Goal: Entertainment & Leisure: Consume media (video, audio)

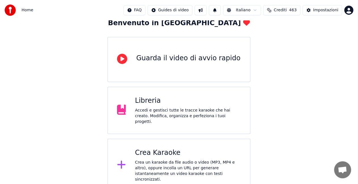
scroll to position [35, 0]
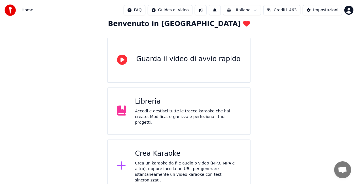
click at [182, 108] on div "Libreria Accedi e gestisci tutte le tracce karaoke che hai creato. Modifica, or…" at bounding box center [188, 111] width 106 height 28
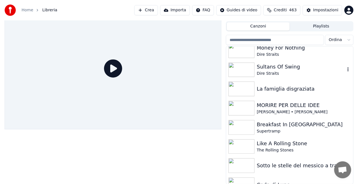
scroll to position [25, 0]
click at [242, 92] on img at bounding box center [242, 88] width 26 height 15
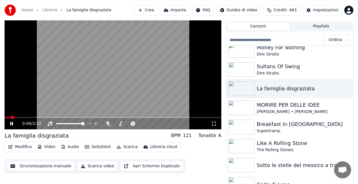
click at [11, 117] on span at bounding box center [8, 117] width 7 height 1
click at [214, 122] on icon at bounding box center [214, 124] width 6 height 5
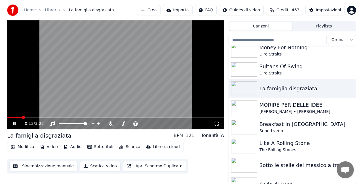
scroll to position [8, 0]
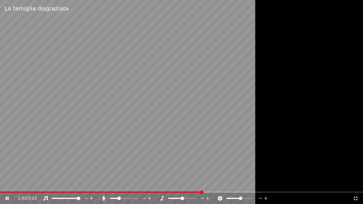
click at [119, 184] on span at bounding box center [124, 198] width 28 height 1
click at [116, 184] on span at bounding box center [112, 198] width 5 height 1
click at [114, 184] on span at bounding box center [112, 198] width 4 height 1
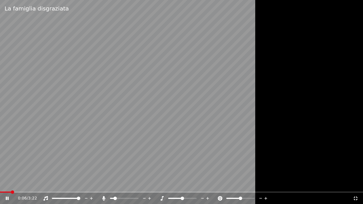
click at [11, 184] on span at bounding box center [5, 192] width 11 height 1
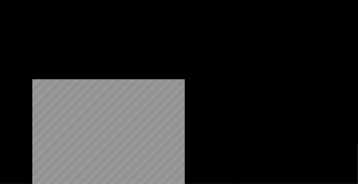
click at [18, 34] on button "Modifica" at bounding box center [20, 30] width 28 height 8
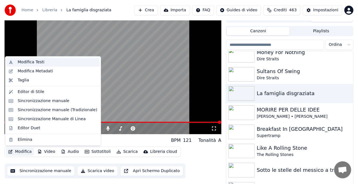
click at [37, 61] on div "Modifica Testi" at bounding box center [31, 63] width 27 height 6
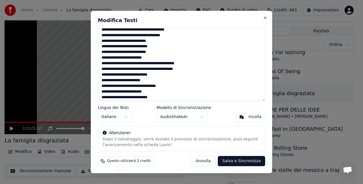
scroll to position [238, 0]
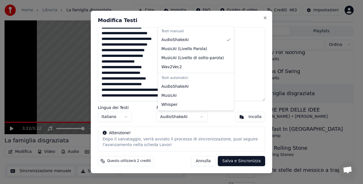
click at [186, 117] on body "Home Libreria La famiglia disgraziata Crea Importa FAQ Guides di video Crediti …" at bounding box center [179, 84] width 358 height 184
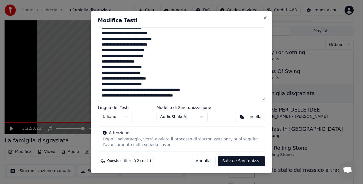
click at [186, 117] on body "Home Libreria La famiglia disgraziata Crea Importa FAQ Guides di video Crediti …" at bounding box center [179, 84] width 358 height 184
click at [130, 146] on div "Dopo il salvataggio, verrà avviato il processo di sincronizzazione, puoi seguir…" at bounding box center [182, 142] width 158 height 11
click at [243, 162] on button "Salva e Sincronizza" at bounding box center [241, 161] width 47 height 10
click at [243, 162] on div "[PERSON_NAME] e Sincronizza" at bounding box center [224, 161] width 81 height 10
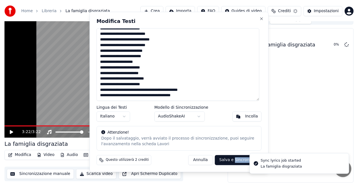
scroll to position [6, 0]
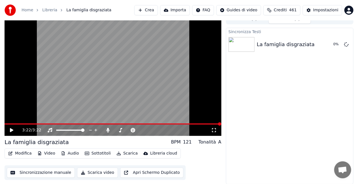
click at [10, 129] on icon at bounding box center [11, 131] width 3 height 4
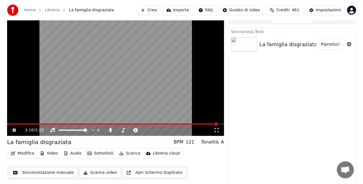
scroll to position [0, 0]
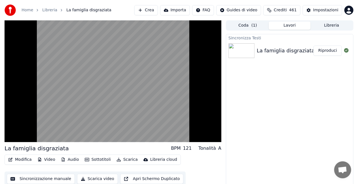
click at [144, 10] on button "Crea" at bounding box center [146, 10] width 23 height 10
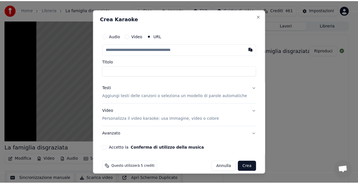
scroll to position [6, 0]
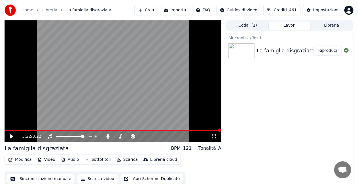
click at [290, 24] on button "Lavori" at bounding box center [290, 26] width 42 height 8
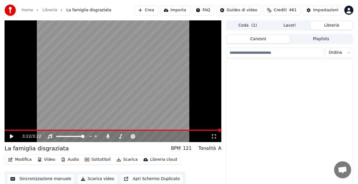
click at [334, 24] on button "Libreria" at bounding box center [332, 26] width 42 height 8
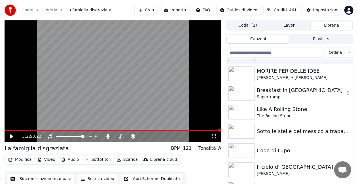
scroll to position [72, 0]
click at [243, 111] on img at bounding box center [242, 112] width 26 height 15
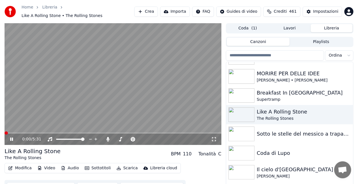
click at [215, 140] on icon at bounding box center [214, 139] width 6 height 5
click at [213, 139] on icon at bounding box center [214, 140] width 4 height 4
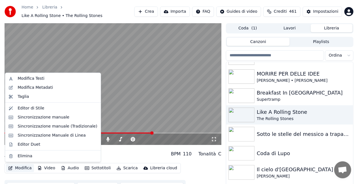
click at [23, 167] on button "Modifica" at bounding box center [20, 169] width 28 height 8
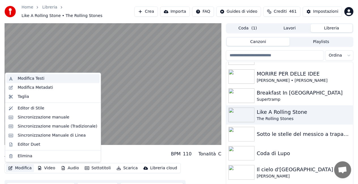
click at [43, 79] on div "Modifica Testi" at bounding box center [58, 79] width 80 height 6
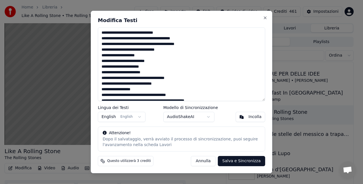
click at [249, 161] on button "Salva e Sincronizza" at bounding box center [241, 161] width 47 height 10
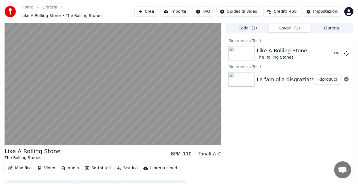
click at [292, 27] on button "Lavori ( 1 )" at bounding box center [290, 28] width 42 height 8
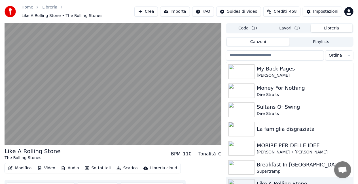
click at [324, 30] on button "Libreria" at bounding box center [332, 28] width 42 height 8
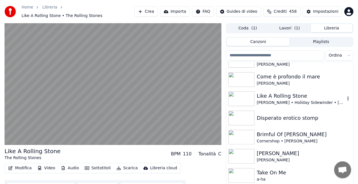
scroll to position [204, 0]
click at [245, 95] on img at bounding box center [242, 98] width 26 height 15
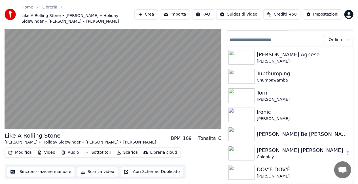
scroll to position [370, 0]
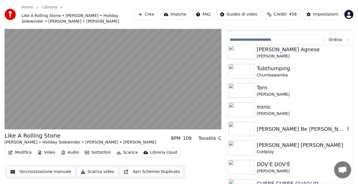
click at [241, 129] on img at bounding box center [242, 129] width 26 height 15
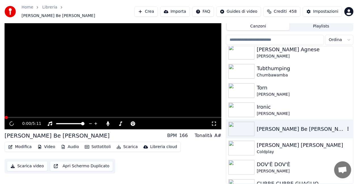
scroll to position [13, 0]
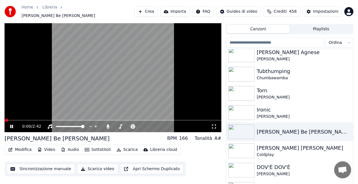
click at [216, 125] on icon at bounding box center [214, 127] width 6 height 5
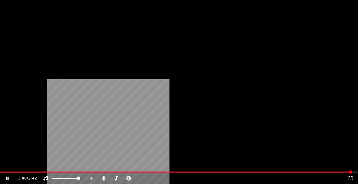
scroll to position [0, 0]
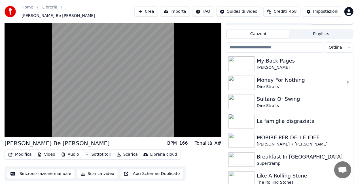
click at [245, 84] on img at bounding box center [242, 83] width 26 height 15
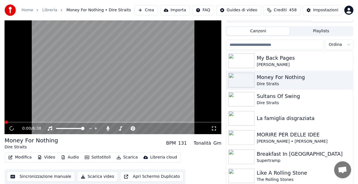
click at [215, 131] on icon at bounding box center [214, 129] width 6 height 5
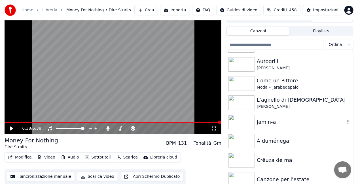
scroll to position [903, 0]
click at [244, 101] on img at bounding box center [242, 103] width 26 height 15
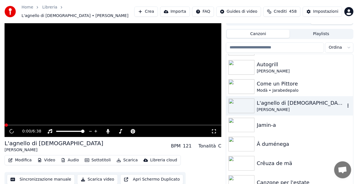
scroll to position [11, 0]
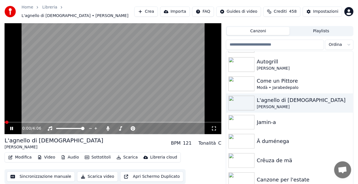
click at [212, 129] on icon at bounding box center [214, 129] width 6 height 5
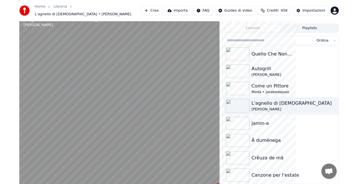
scroll to position [903, 0]
